Goal: Task Accomplishment & Management: Manage account settings

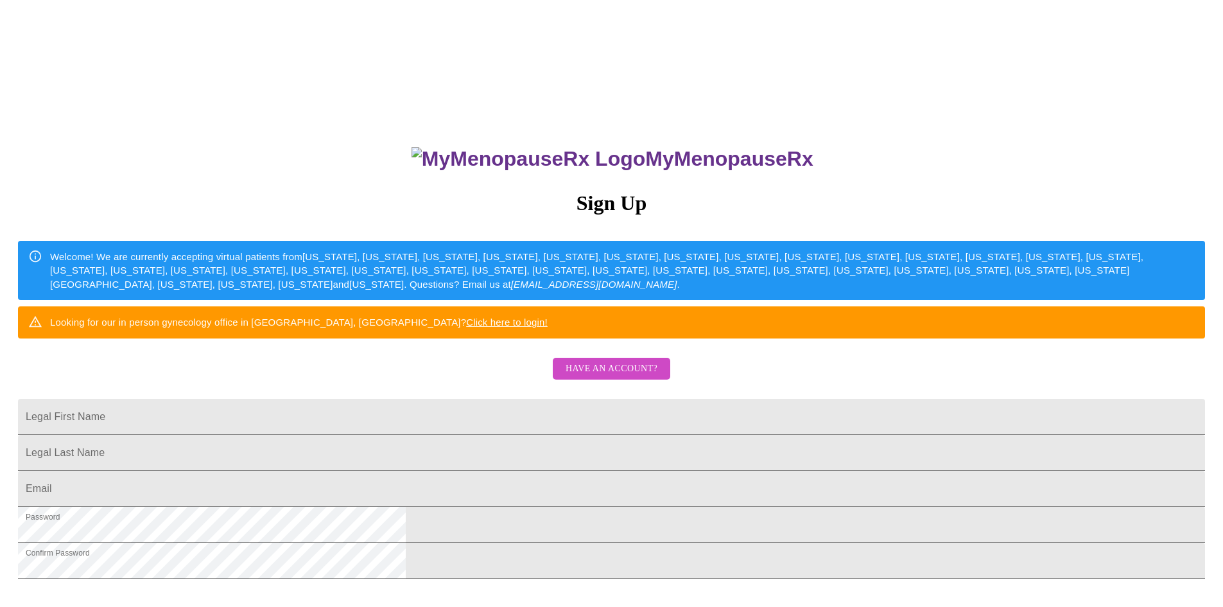
click at [630, 377] on span "Have an account?" at bounding box center [612, 369] width 92 height 16
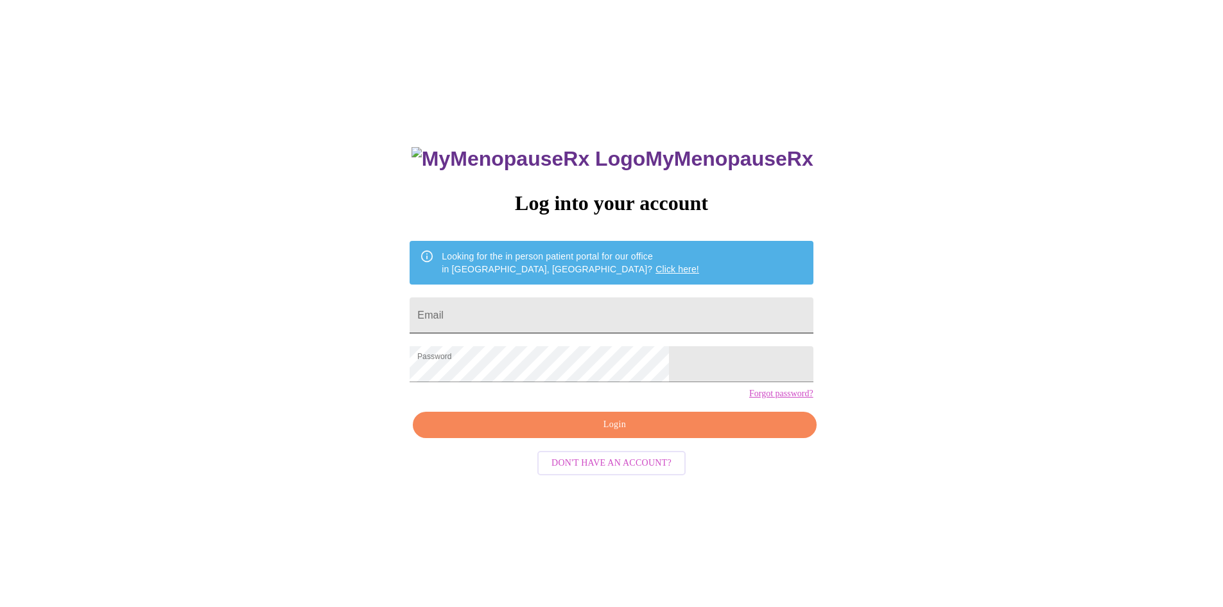
click at [590, 303] on input "Email" at bounding box center [611, 315] width 403 height 36
type input "[PERSON_NAME][EMAIL_ADDRESS][PERSON_NAME][DOMAIN_NAME]"
click at [595, 433] on span "Login" at bounding box center [615, 425] width 374 height 16
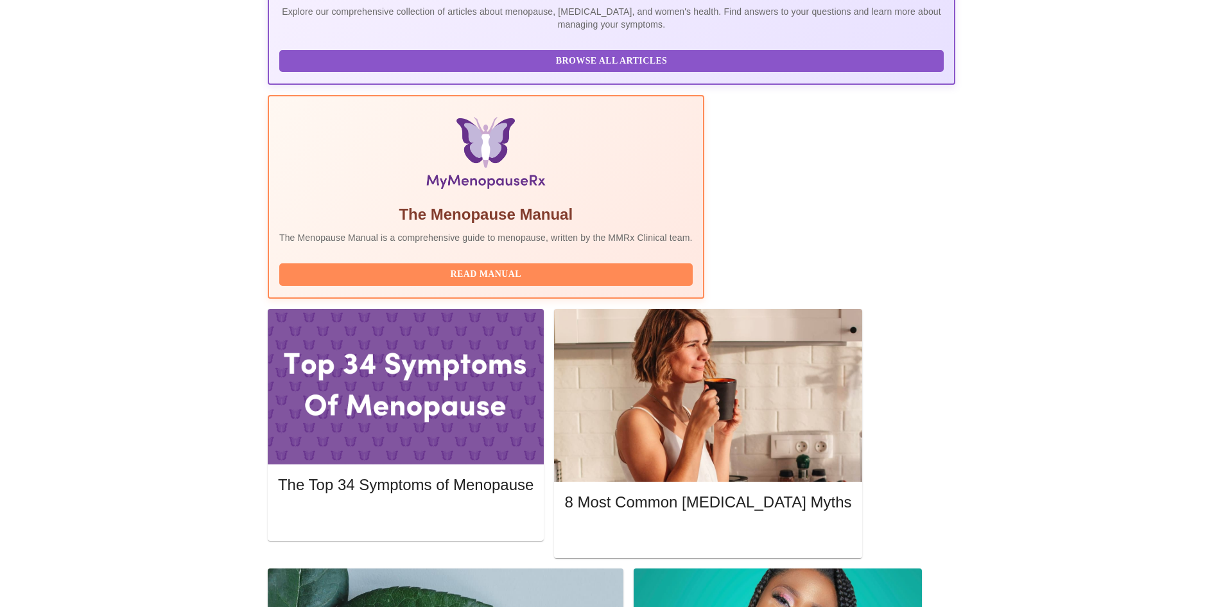
scroll to position [321, 0]
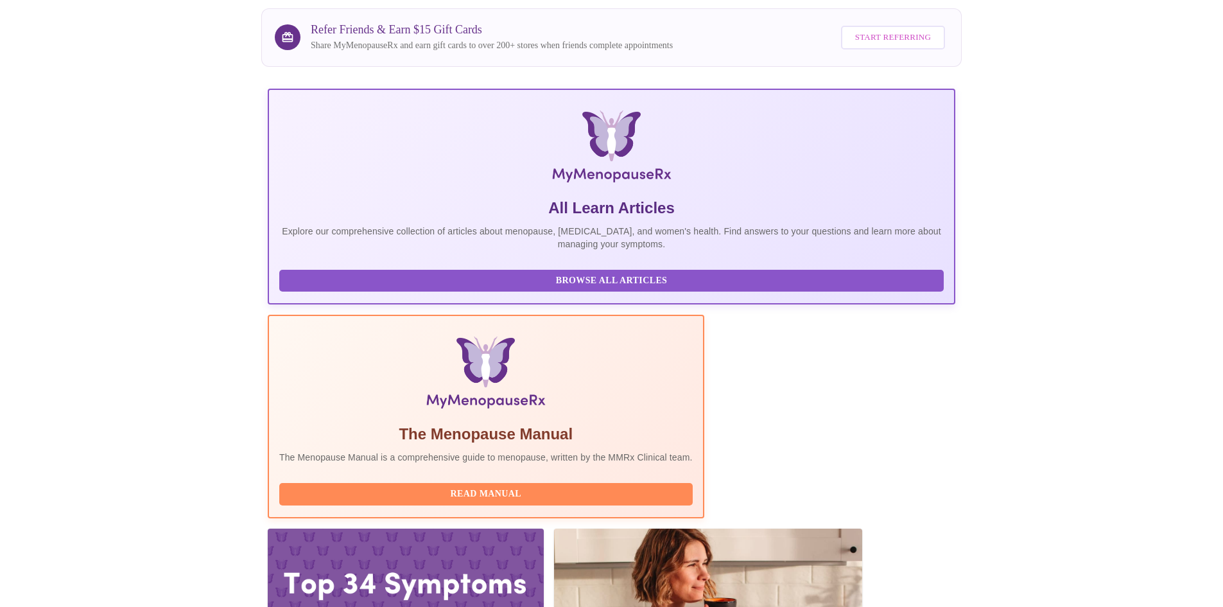
scroll to position [0, 0]
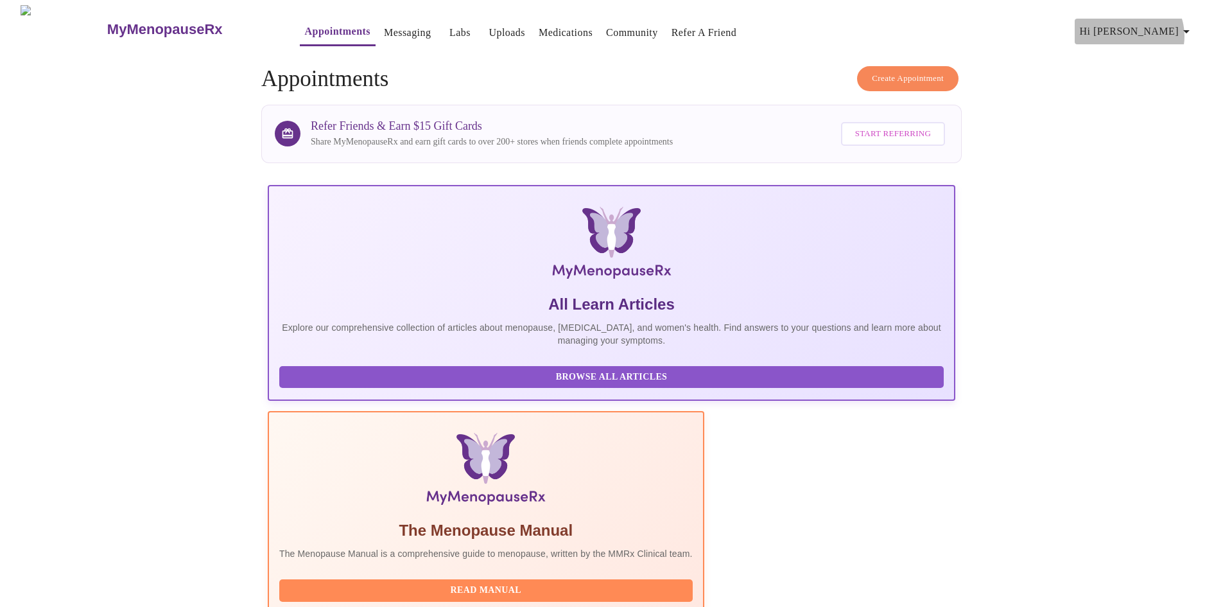
click at [1185, 30] on icon "button" at bounding box center [1186, 31] width 15 height 15
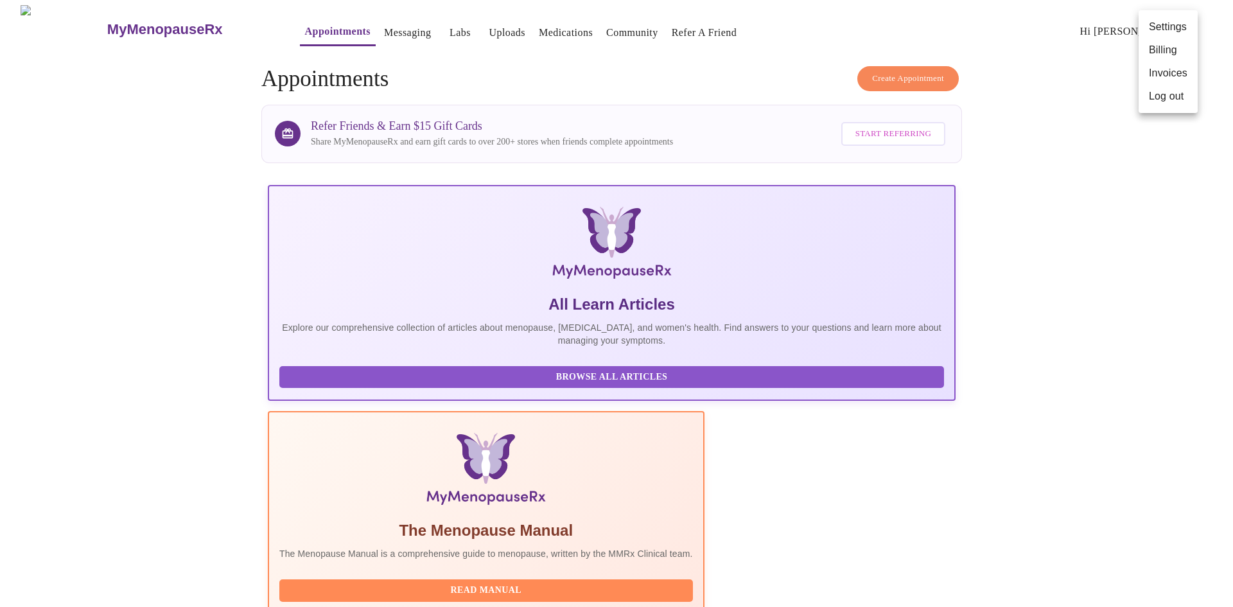
click at [1167, 90] on li "Log out" at bounding box center [1167, 96] width 59 height 23
